Goal: Check status: Check status

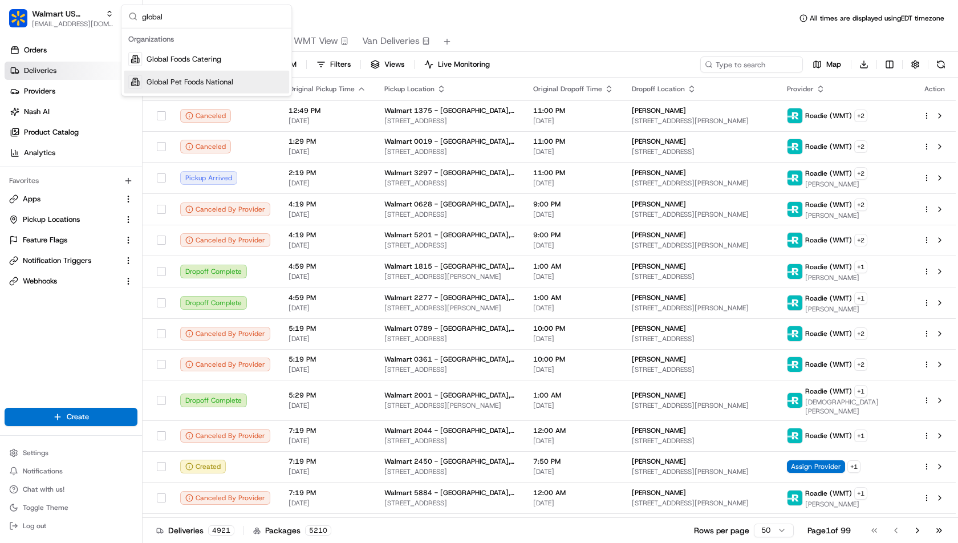
type input "global"
click at [247, 80] on div "Global Pet Foods National" at bounding box center [206, 82] width 165 height 23
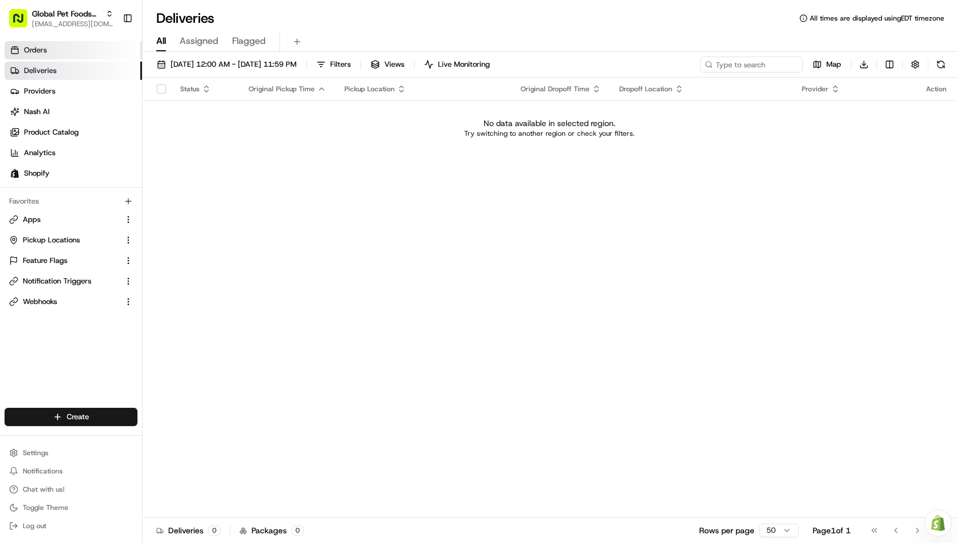
click at [74, 54] on link "Orders" at bounding box center [73, 50] width 137 height 18
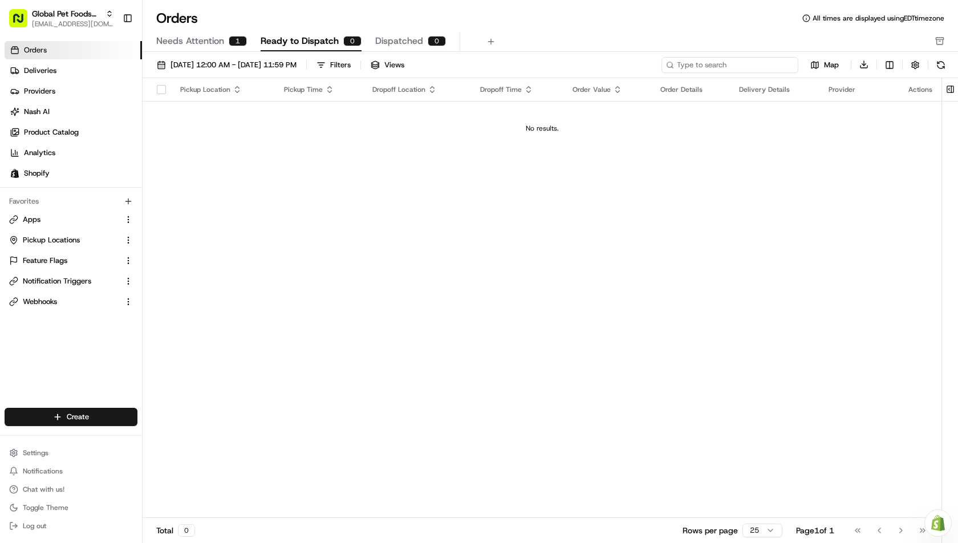
click at [731, 58] on input at bounding box center [730, 65] width 137 height 16
paste input "GPF-Order#1190"
type input "GPF-Order#1190"
click at [185, 40] on span "Needs Attention" at bounding box center [190, 41] width 68 height 14
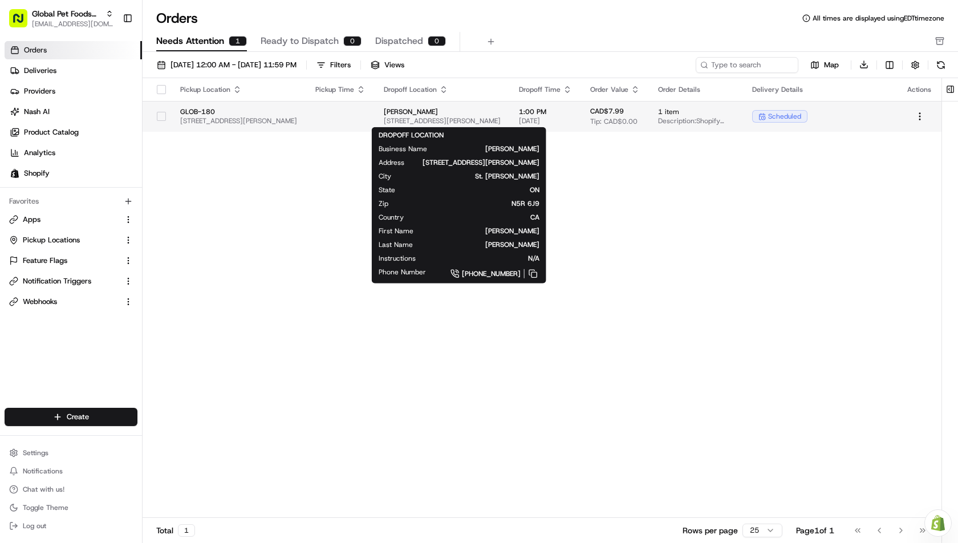
click at [501, 112] on span "[PERSON_NAME]" at bounding box center [442, 111] width 117 height 9
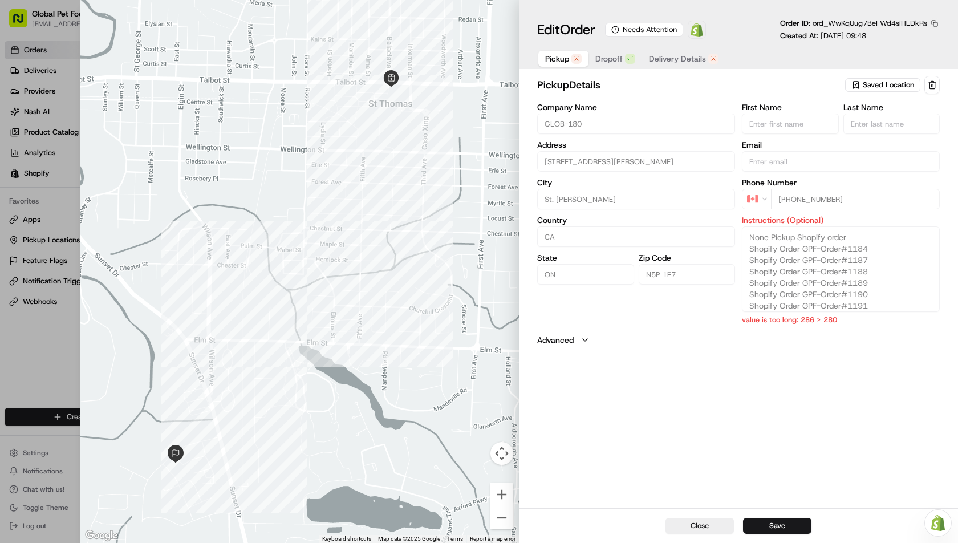
click at [933, 25] on button "button" at bounding box center [935, 23] width 10 height 10
click at [920, 40] on button "Copy ID" at bounding box center [904, 40] width 104 height 14
